Goal: Transaction & Acquisition: Purchase product/service

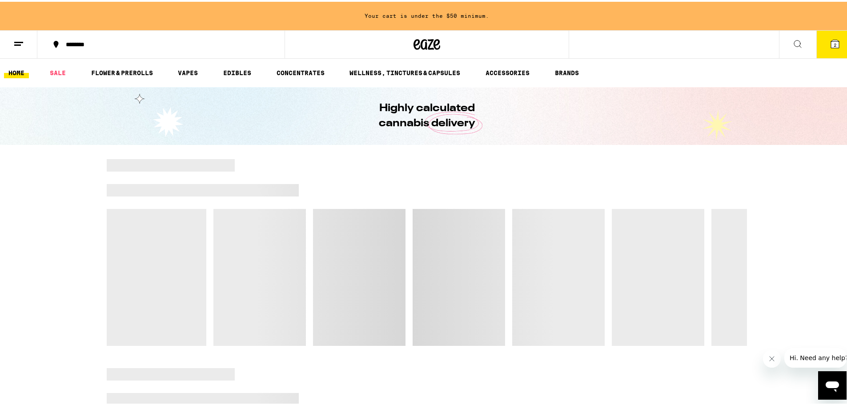
click at [816, 56] on button "2" at bounding box center [834, 43] width 37 height 28
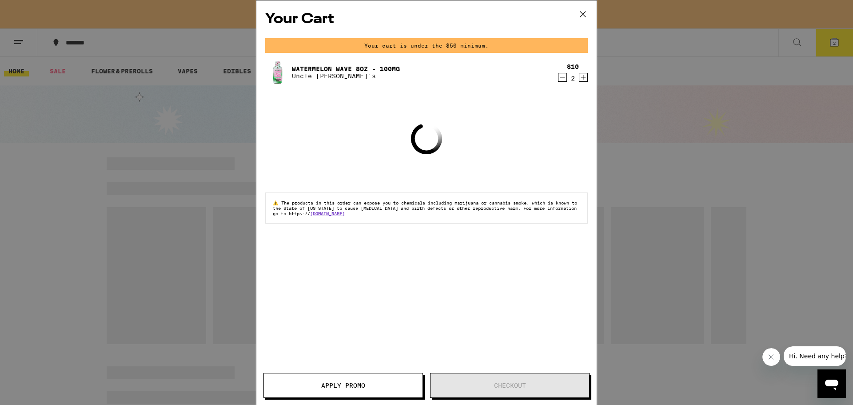
click at [561, 80] on icon "Decrement" at bounding box center [563, 77] width 8 height 11
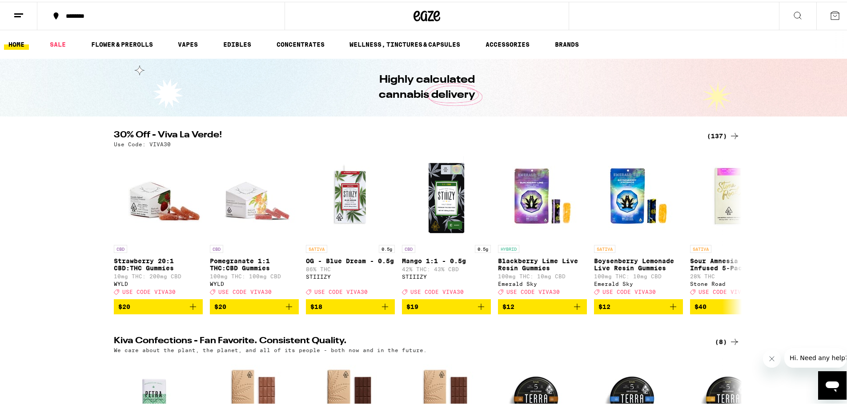
click at [711, 136] on div "(137)" at bounding box center [723, 134] width 33 height 11
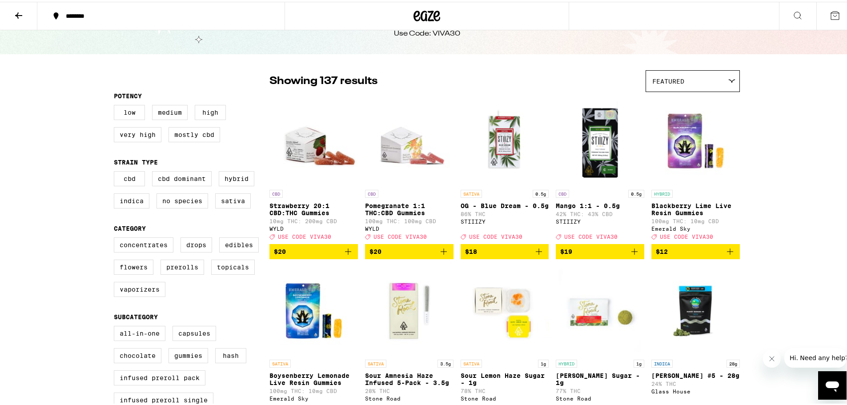
scroll to position [89, 0]
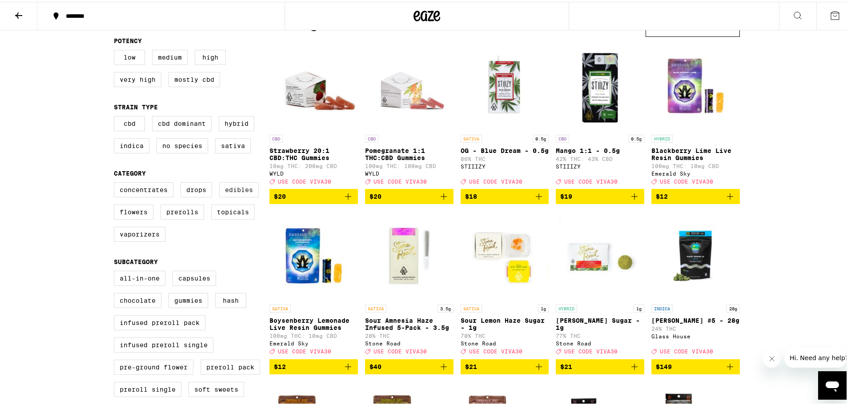
click at [235, 196] on label "Edibles" at bounding box center [239, 187] width 40 height 15
click at [116, 182] on input "Edibles" at bounding box center [116, 182] width 0 height 0
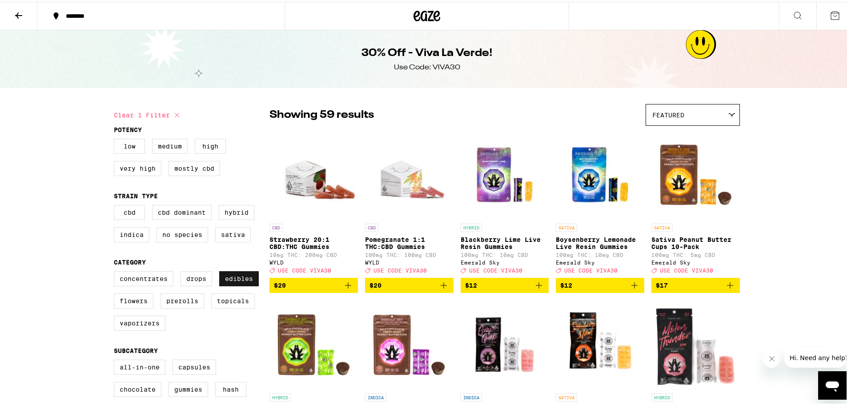
click at [243, 284] on label "Edibles" at bounding box center [239, 276] width 40 height 15
click at [116, 271] on input "Edibles" at bounding box center [116, 271] width 0 height 0
checkbox input "false"
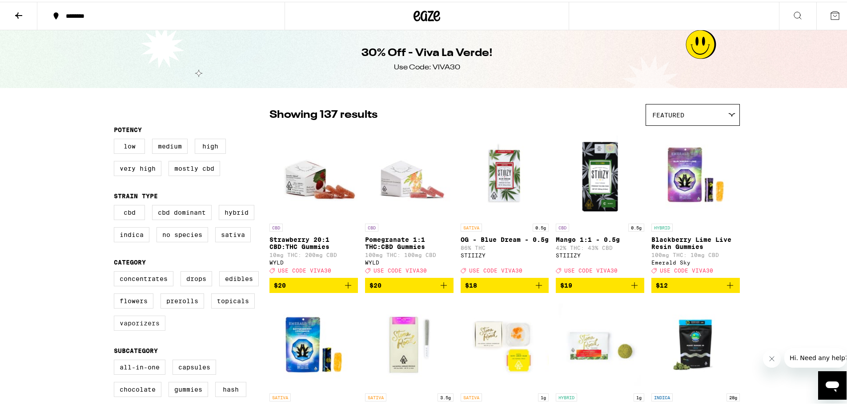
click at [128, 329] on label "Vaporizers" at bounding box center [140, 321] width 52 height 15
click at [116, 271] on input "Vaporizers" at bounding box center [116, 271] width 0 height 0
checkbox input "true"
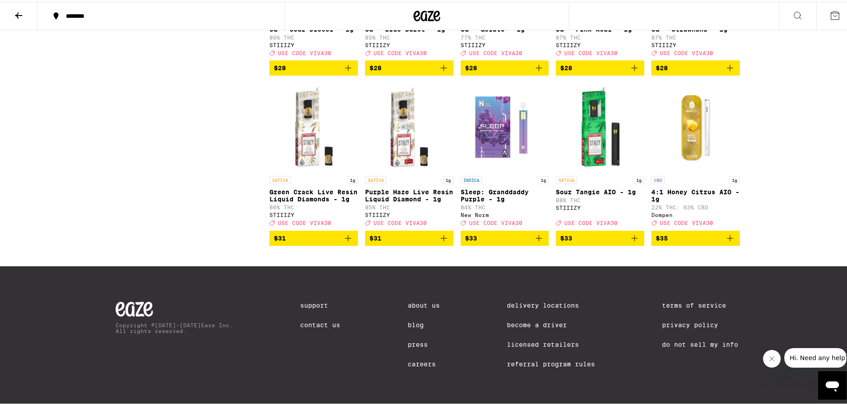
scroll to position [929, 0]
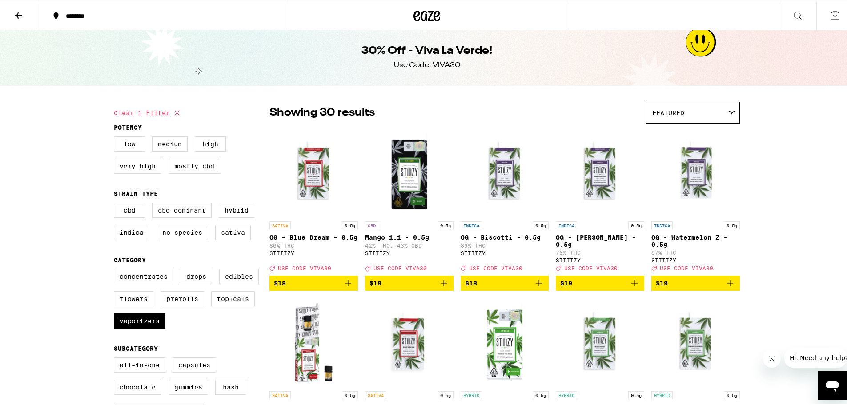
scroll to position [0, 0]
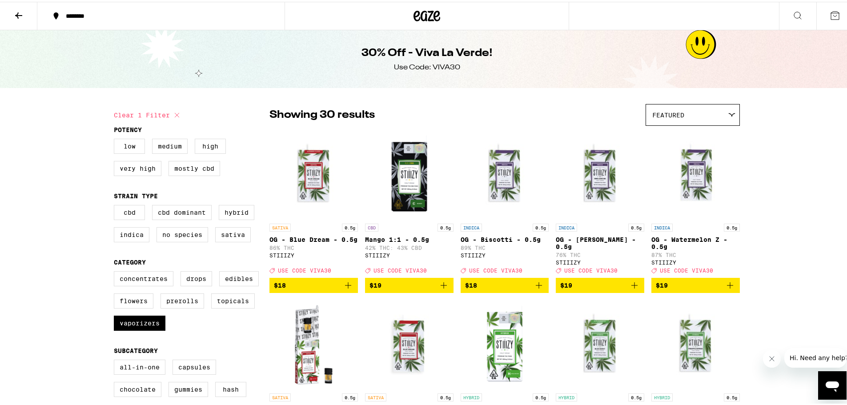
click at [401, 15] on div at bounding box center [426, 14] width 284 height 28
click at [421, 21] on icon at bounding box center [426, 14] width 27 height 16
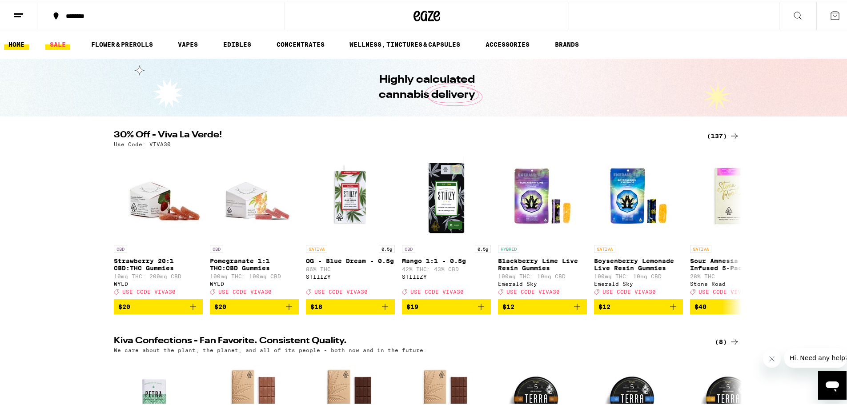
click at [63, 45] on link "SALE" at bounding box center [57, 42] width 25 height 11
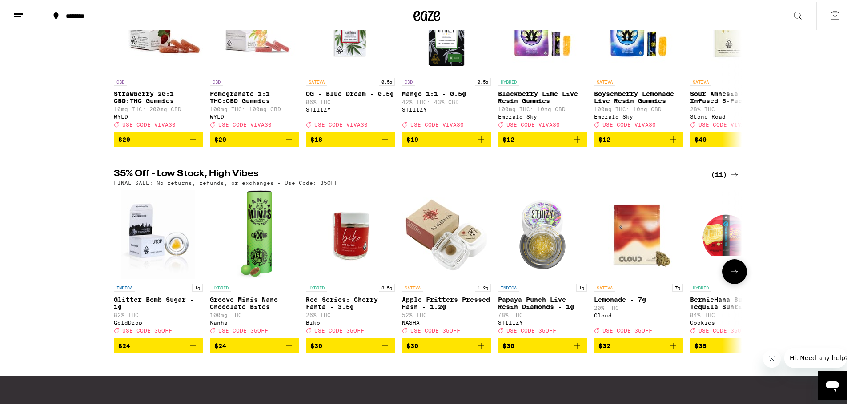
scroll to position [178, 0]
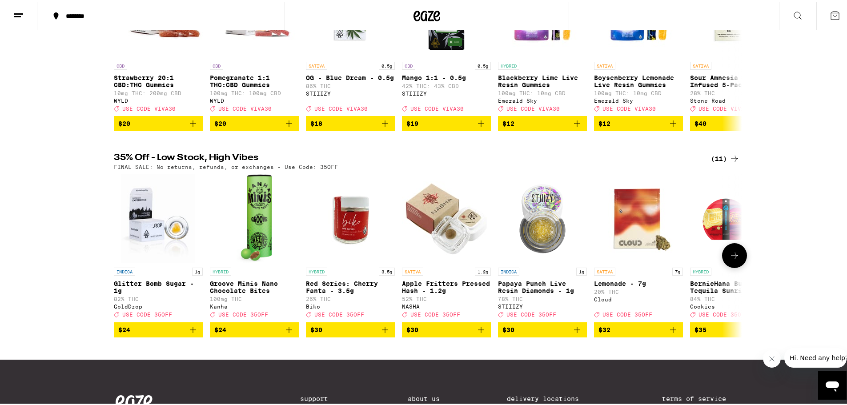
click at [717, 158] on div "30% Off - Viva La Verde! (135) Use Code: VIVA30 CBD Strawberry 20:1 CBD:THC Gum…" at bounding box center [426, 222] width 853 height 553
click at [729, 161] on icon at bounding box center [734, 157] width 11 height 11
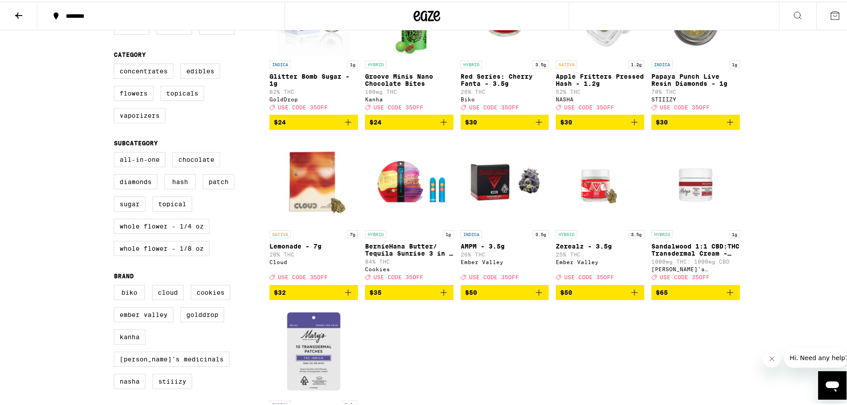
scroll to position [178, 0]
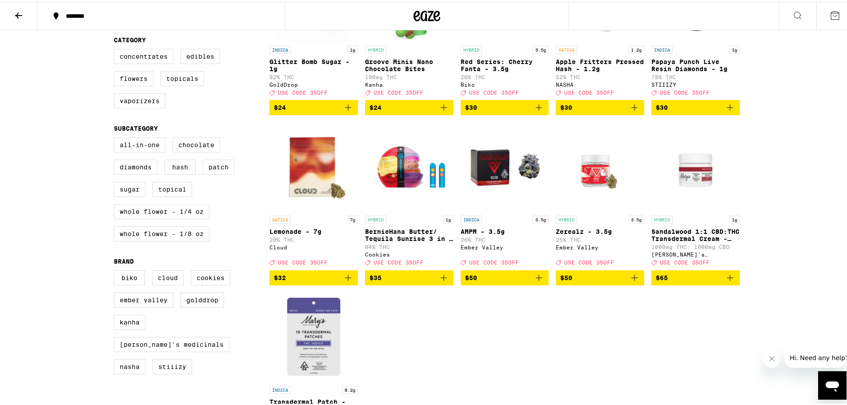
click at [441, 281] on icon "Add to bag" at bounding box center [443, 276] width 11 height 11
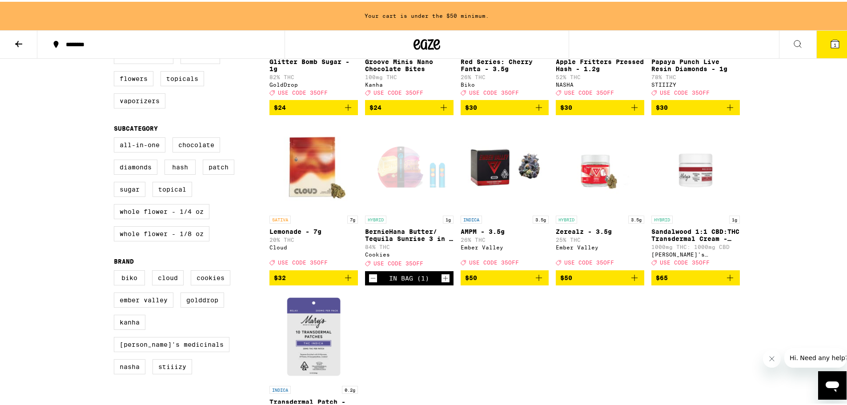
click at [428, 329] on div "INDICA 1g Glitter Bomb Sugar - 1g 82% THC GoldDrop Deal Created with Sketch. US…" at bounding box center [504, 202] width 470 height 503
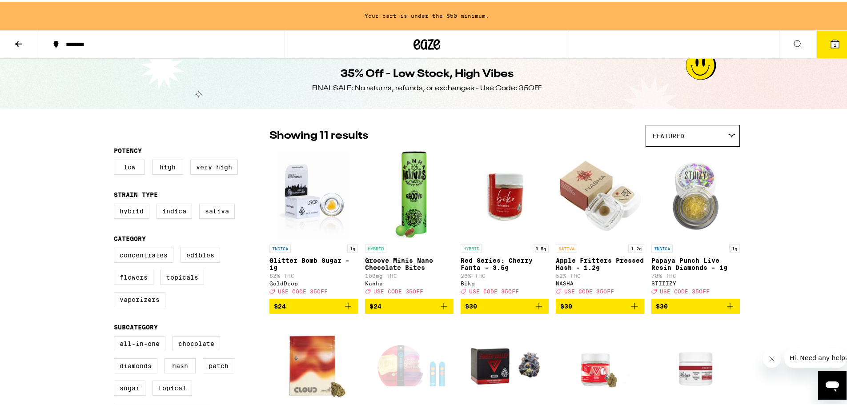
scroll to position [0, 0]
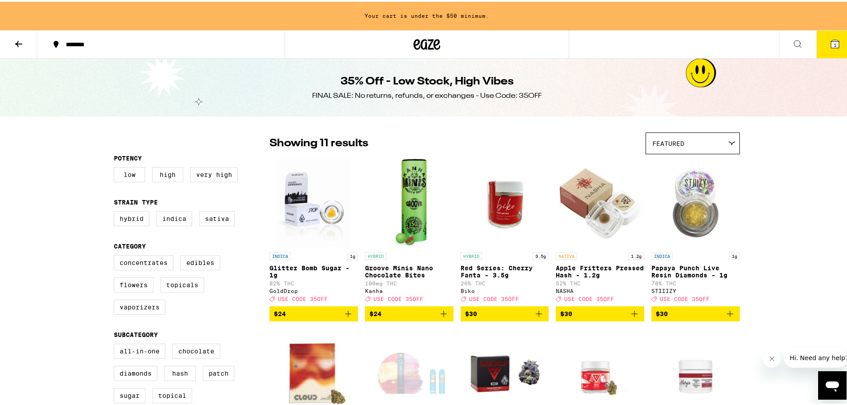
click at [15, 32] on button at bounding box center [18, 43] width 37 height 28
